Goal: Navigation & Orientation: Find specific page/section

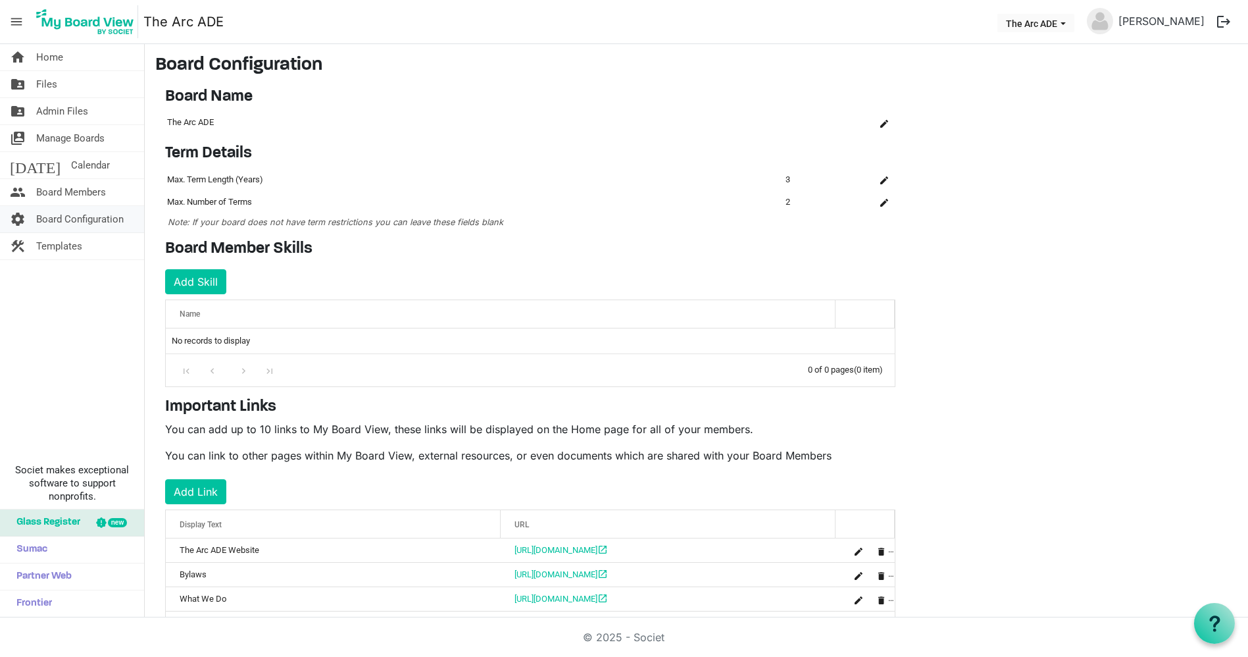
click at [86, 218] on span "Board Configuration" at bounding box center [80, 219] width 88 height 26
click at [99, 198] on span "Board Members" at bounding box center [71, 192] width 70 height 26
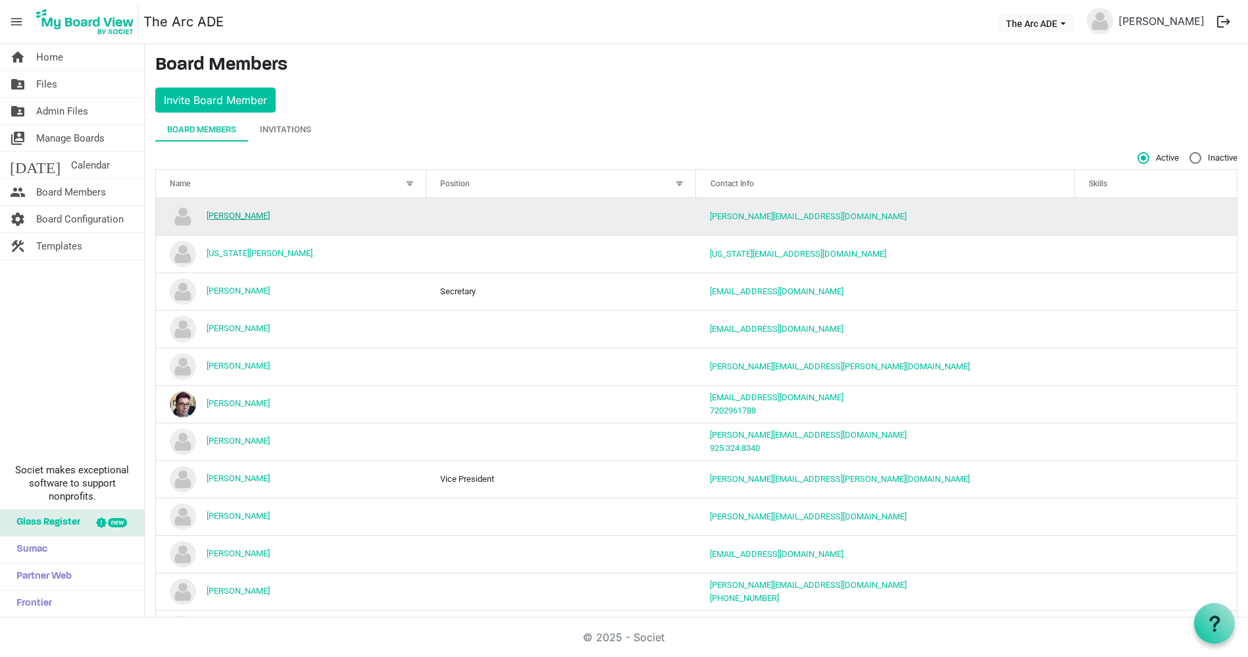
click at [246, 211] on link "Alison Butler" at bounding box center [238, 216] width 63 height 10
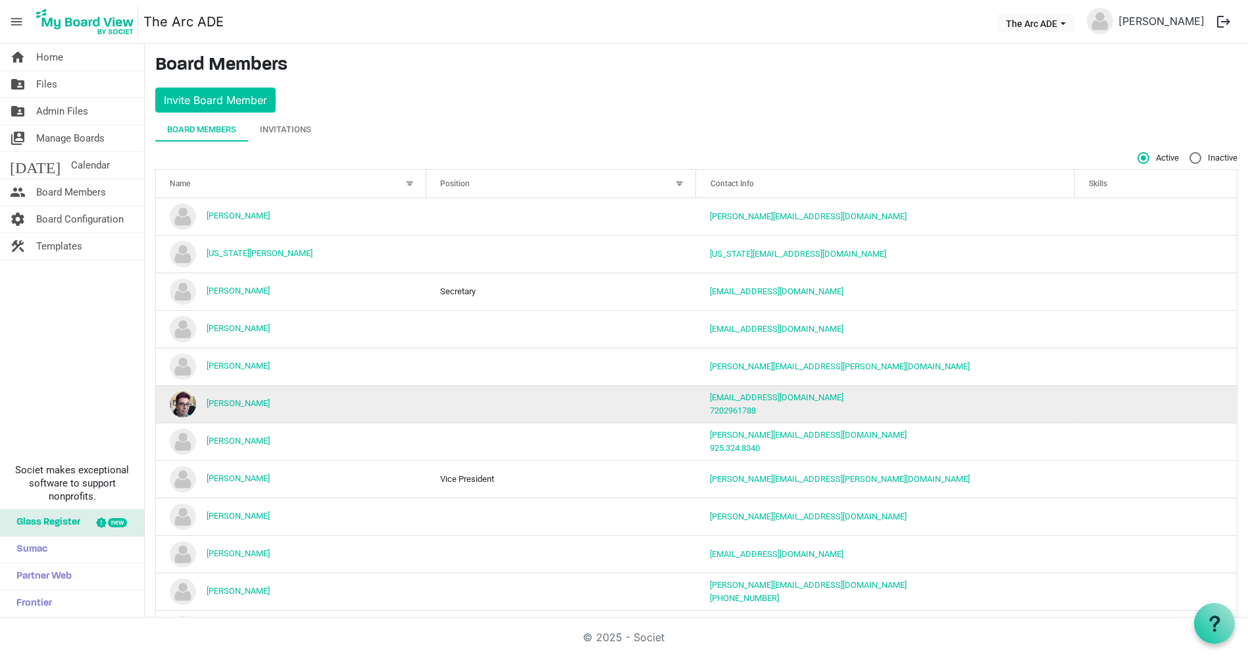
click at [302, 403] on td "[PERSON_NAME]" at bounding box center [291, 404] width 270 height 38
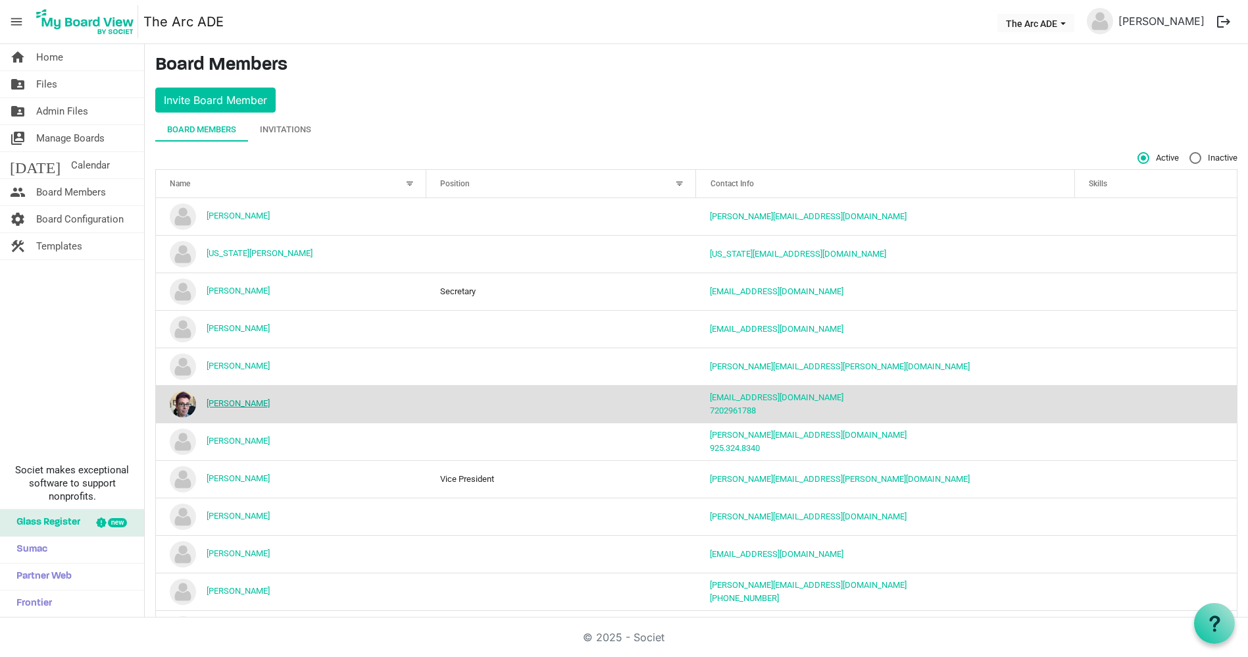
click at [257, 403] on link "[PERSON_NAME]" at bounding box center [238, 403] width 63 height 10
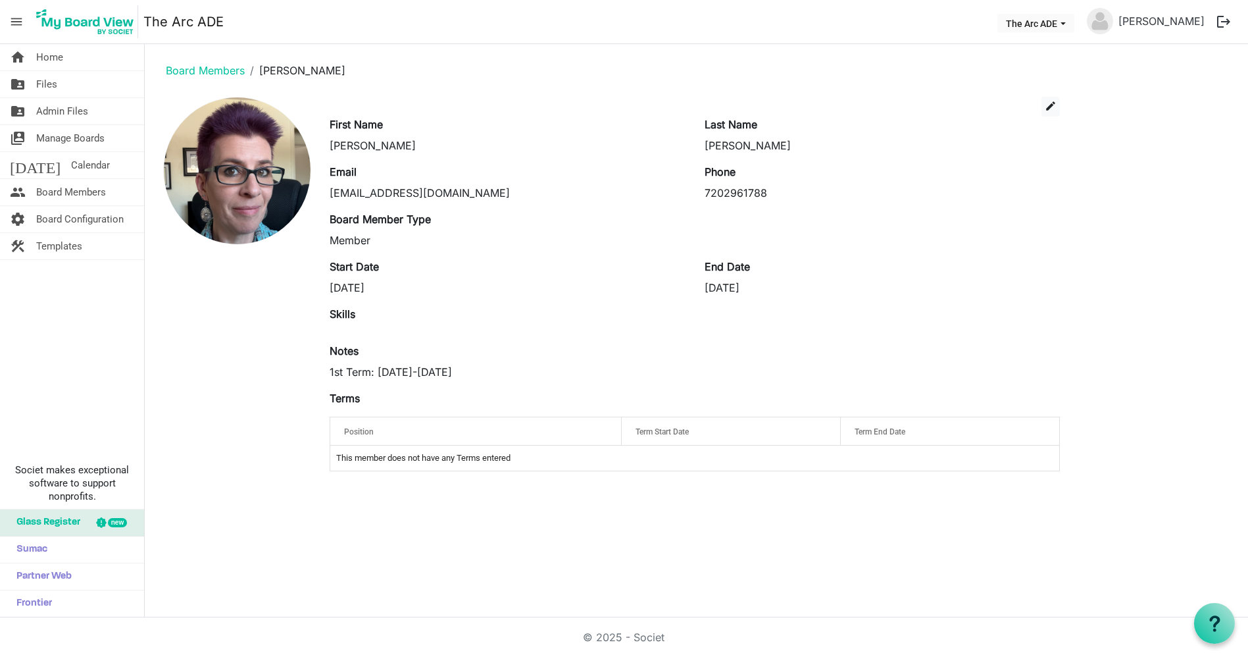
click at [53, 298] on div "home Home folder_shared Files folder_shared Admin Files switch_account Manage B…" at bounding box center [72, 330] width 145 height 573
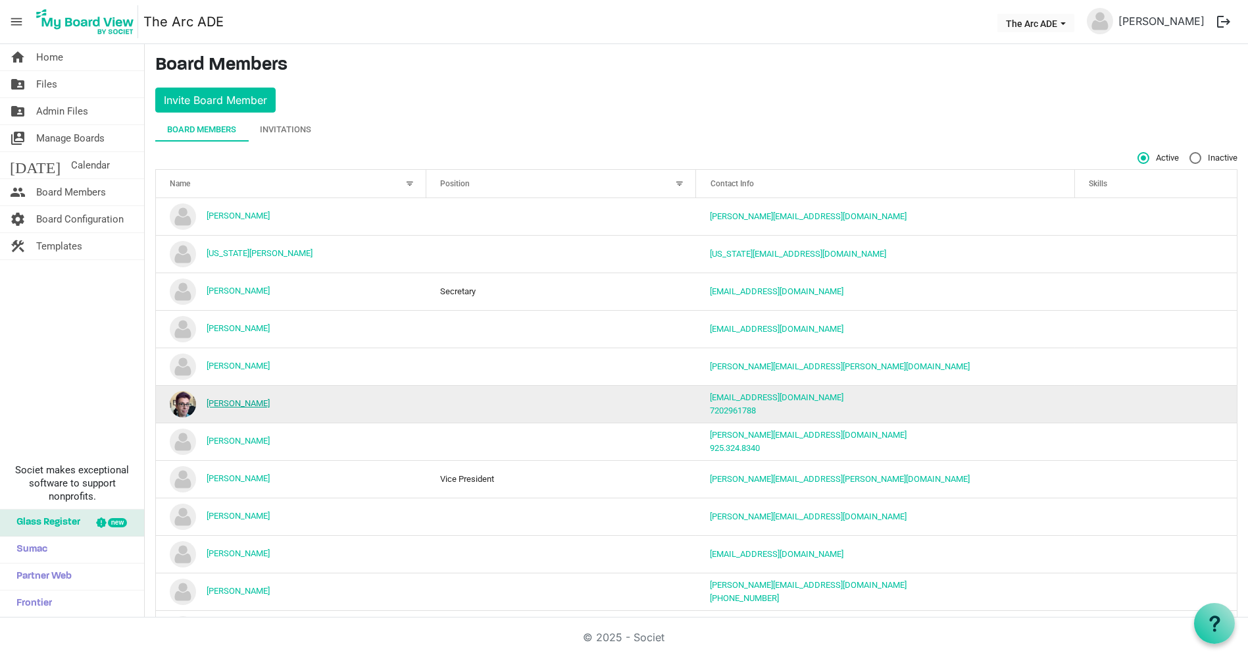
click at [270, 404] on link "[PERSON_NAME]" at bounding box center [238, 403] width 63 height 10
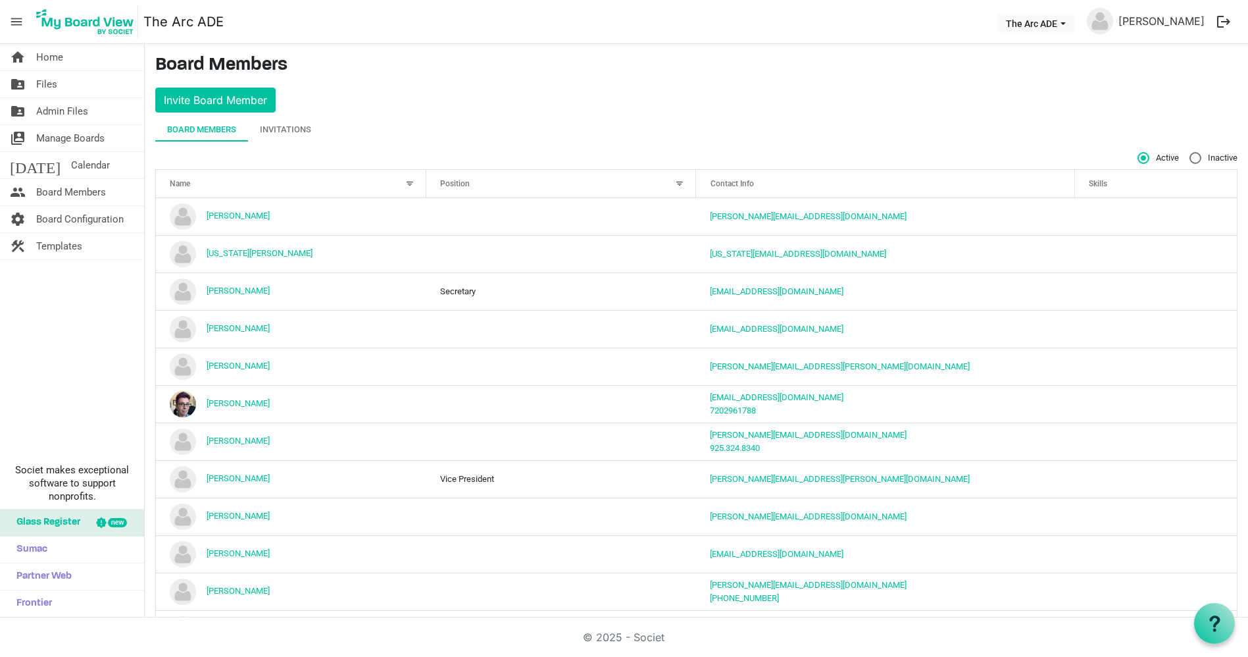
click at [1196, 94] on main "Board Members Invite Board Member Board Members Invitations Active Inactive Nam…" at bounding box center [696, 413] width 1103 height 738
click at [1169, 182] on div "Skills" at bounding box center [1155, 183] width 143 height 19
click at [1190, 160] on label "Inactive" at bounding box center [1214, 158] width 48 height 12
click at [1190, 153] on input "Inactive" at bounding box center [1190, 152] width 1 height 1
radio input "true"
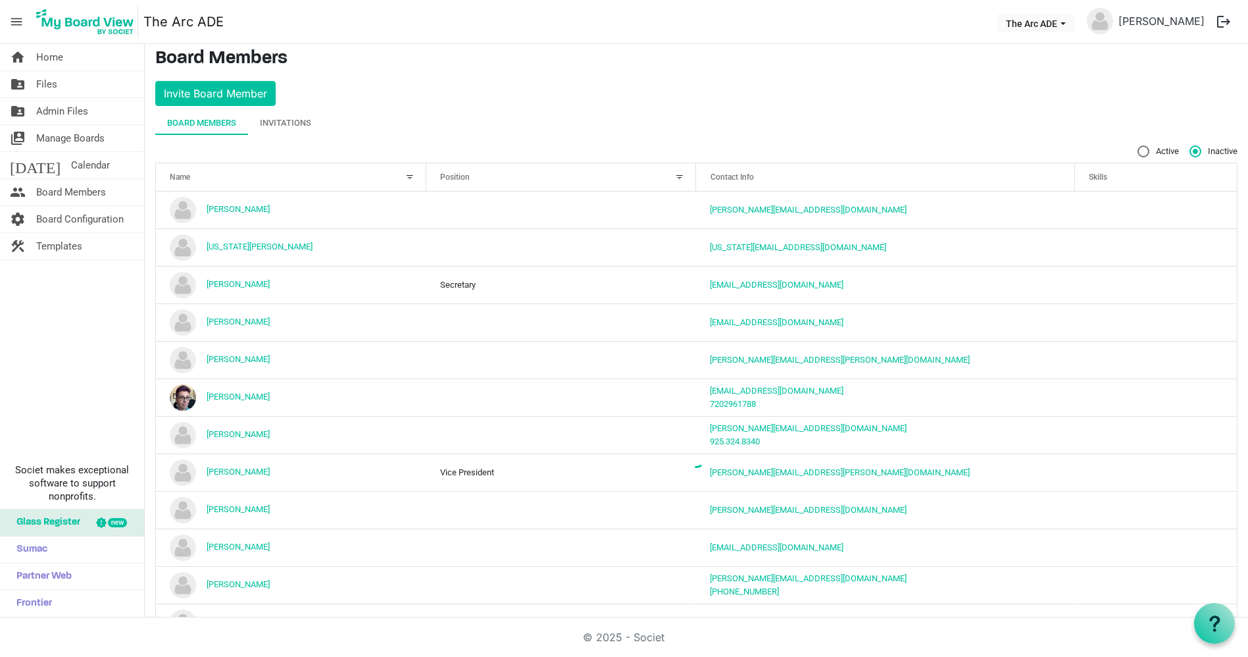
scroll to position [7, 0]
click at [1138, 151] on label "Active" at bounding box center [1158, 151] width 41 height 12
click at [1138, 145] on input "Active" at bounding box center [1138, 145] width 1 height 1
radio input "true"
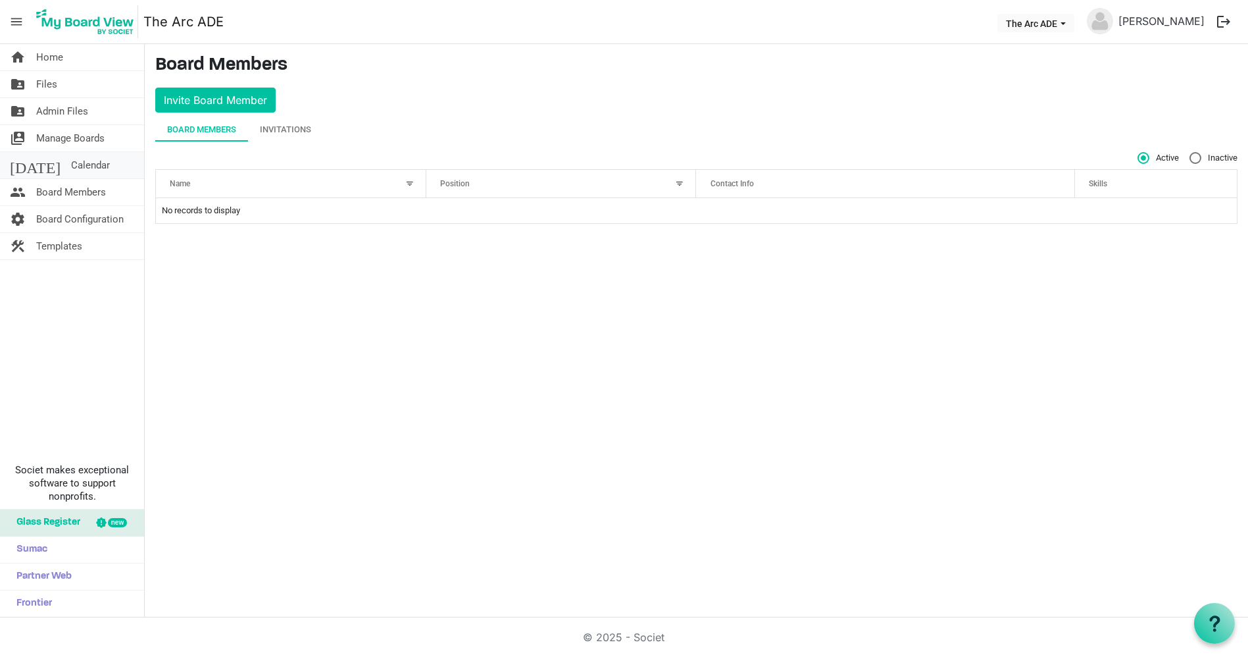
click at [90, 172] on link "[DATE] Calendar" at bounding box center [72, 165] width 144 height 26
click at [71, 117] on span "Admin Files" at bounding box center [62, 111] width 52 height 26
